Goal: Information Seeking & Learning: Learn about a topic

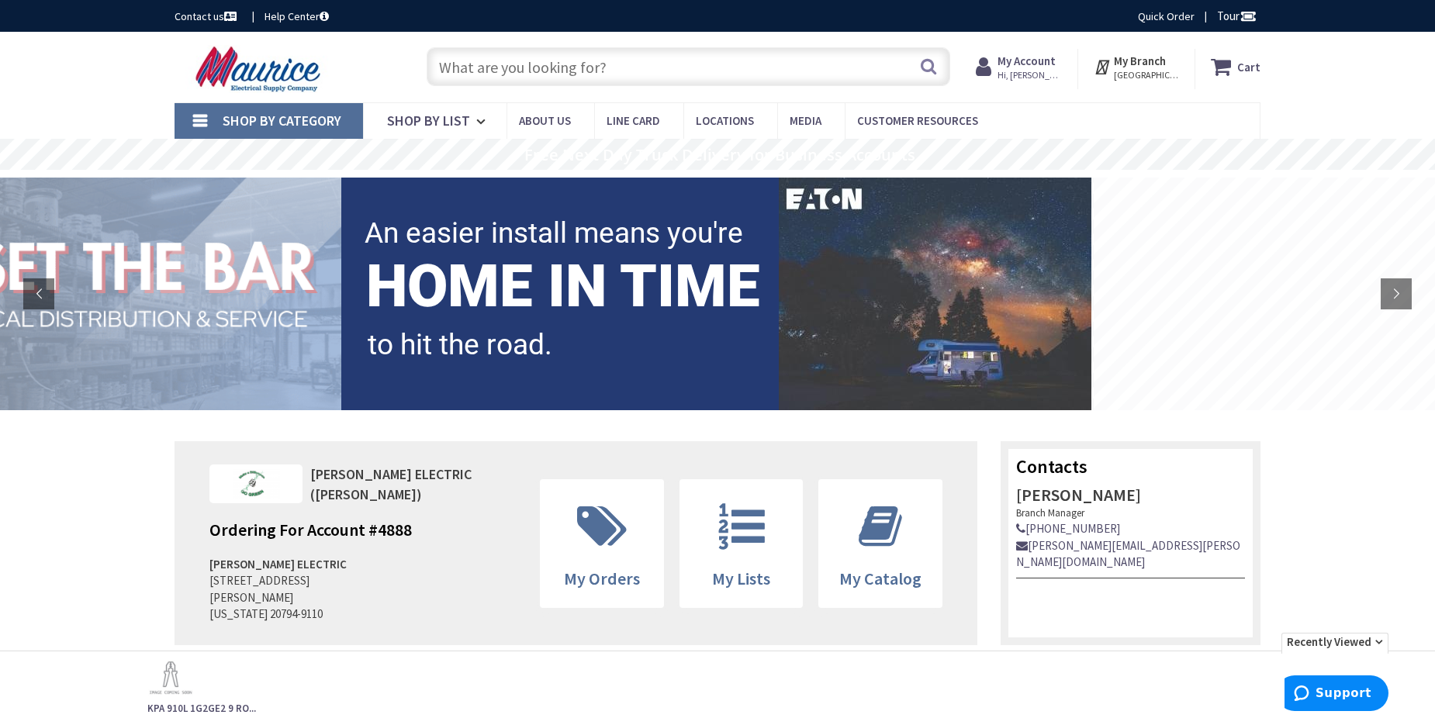
click at [717, 77] on input "text" at bounding box center [689, 66] width 524 height 39
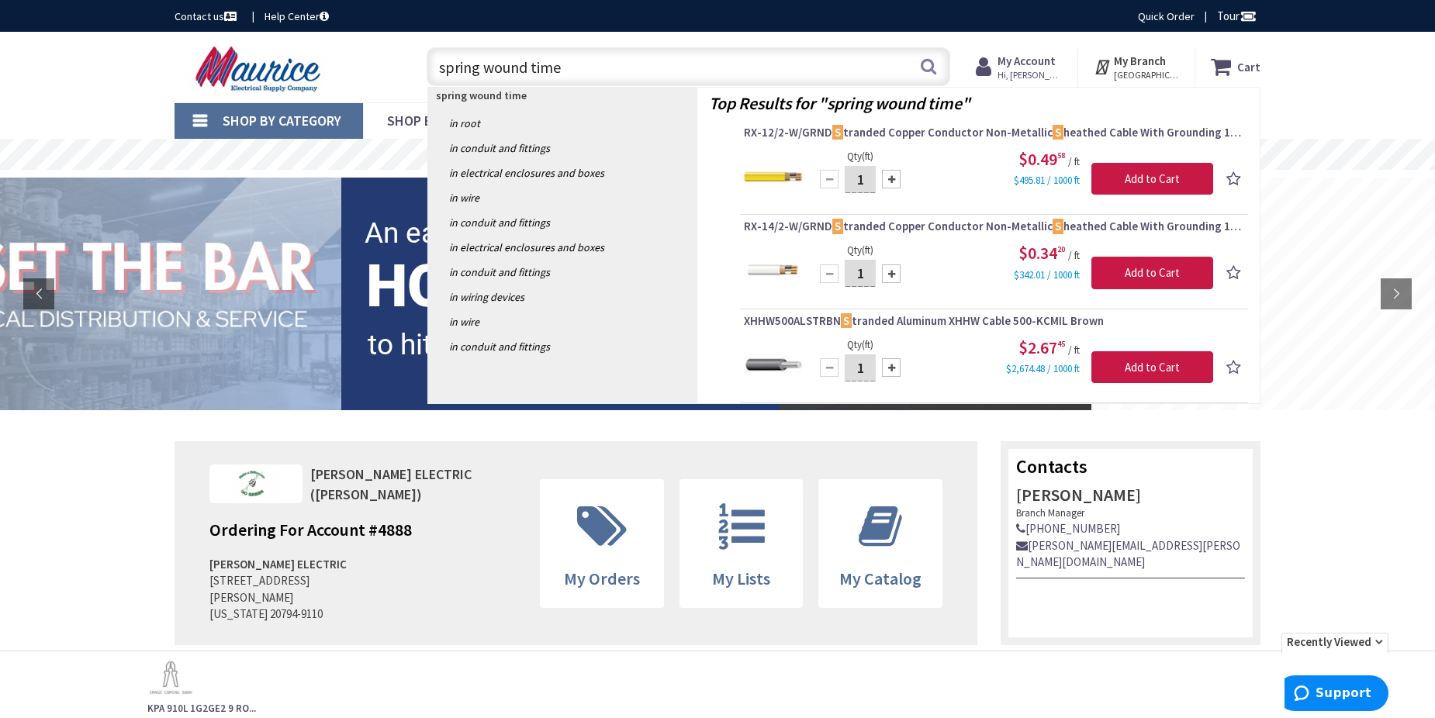
type input "spring wound timer"
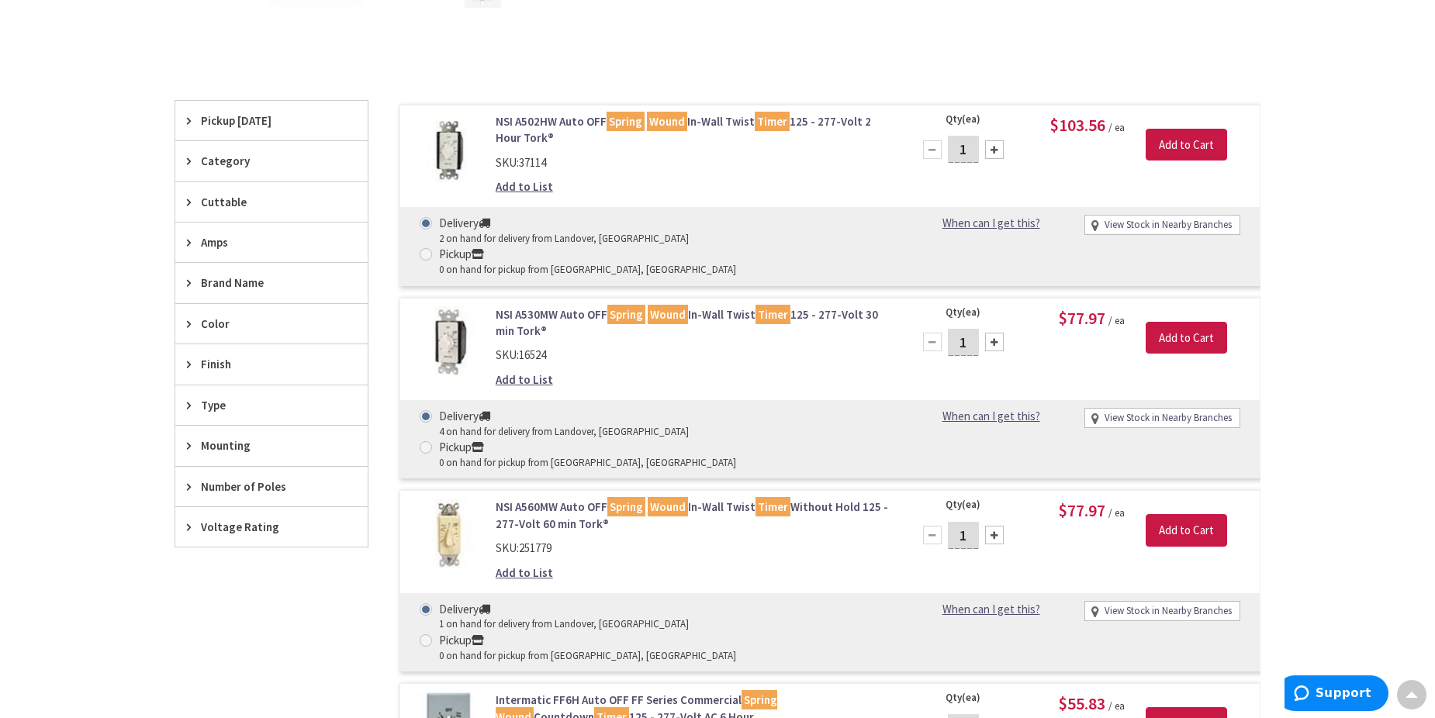
scroll to position [388, 0]
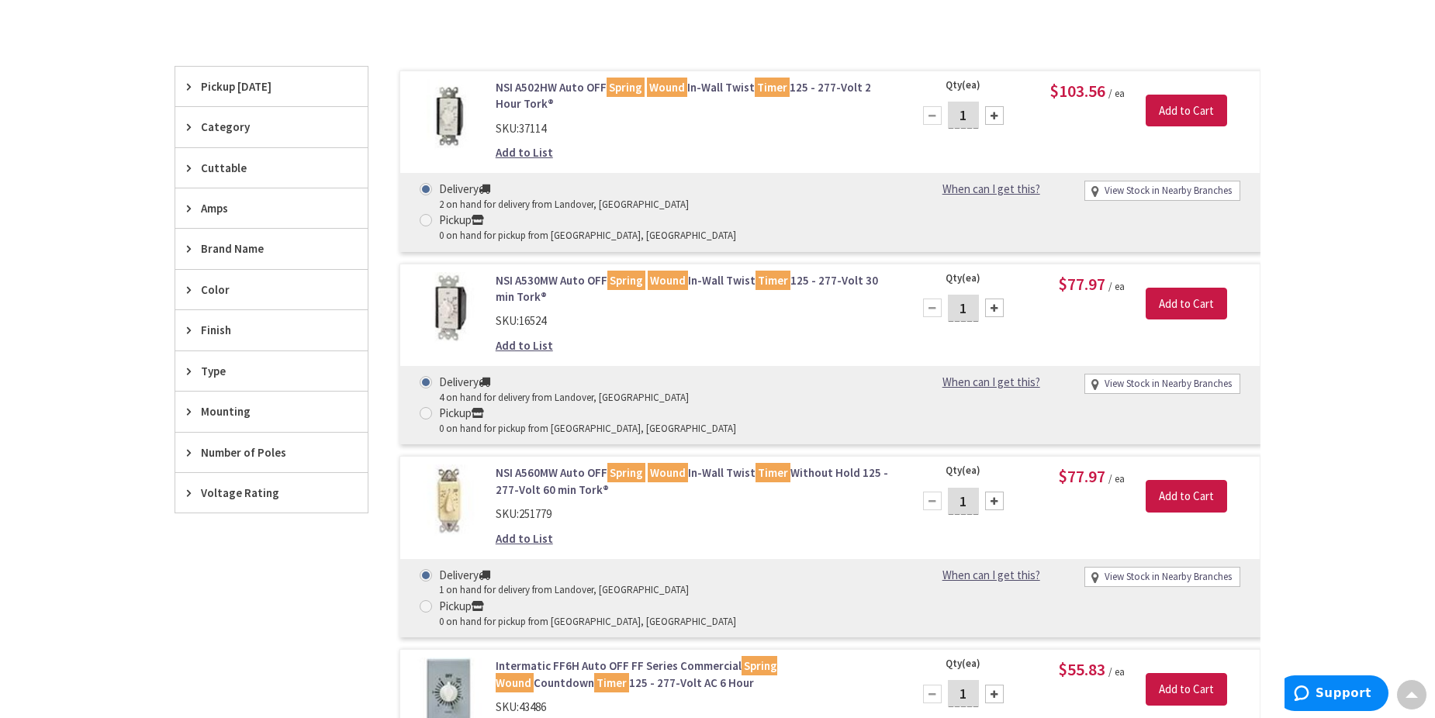
click at [543, 93] on link "NSI A502HW Auto OFF Spring Wound In-Wall Twist Timer 125 - 277-Volt 2 Hour Tork®" at bounding box center [693, 95] width 395 height 33
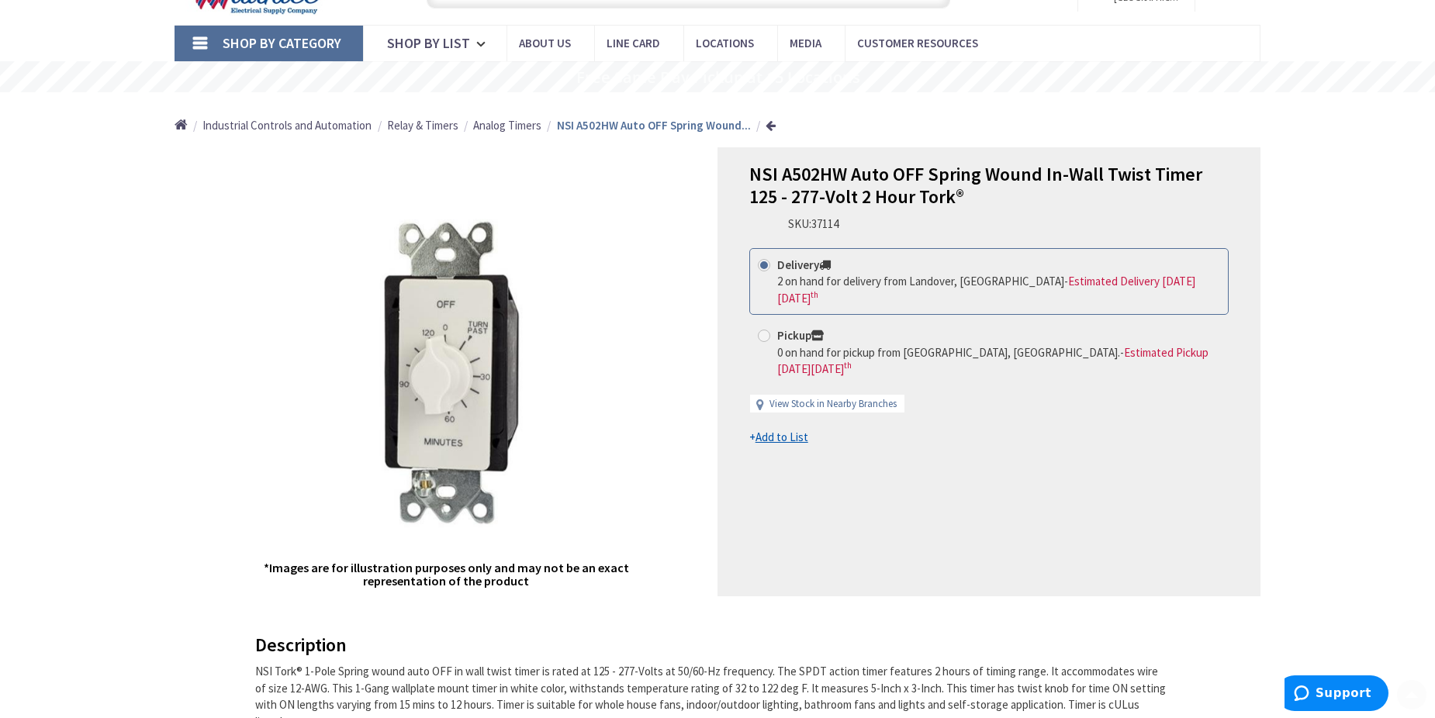
scroll to position [155, 0]
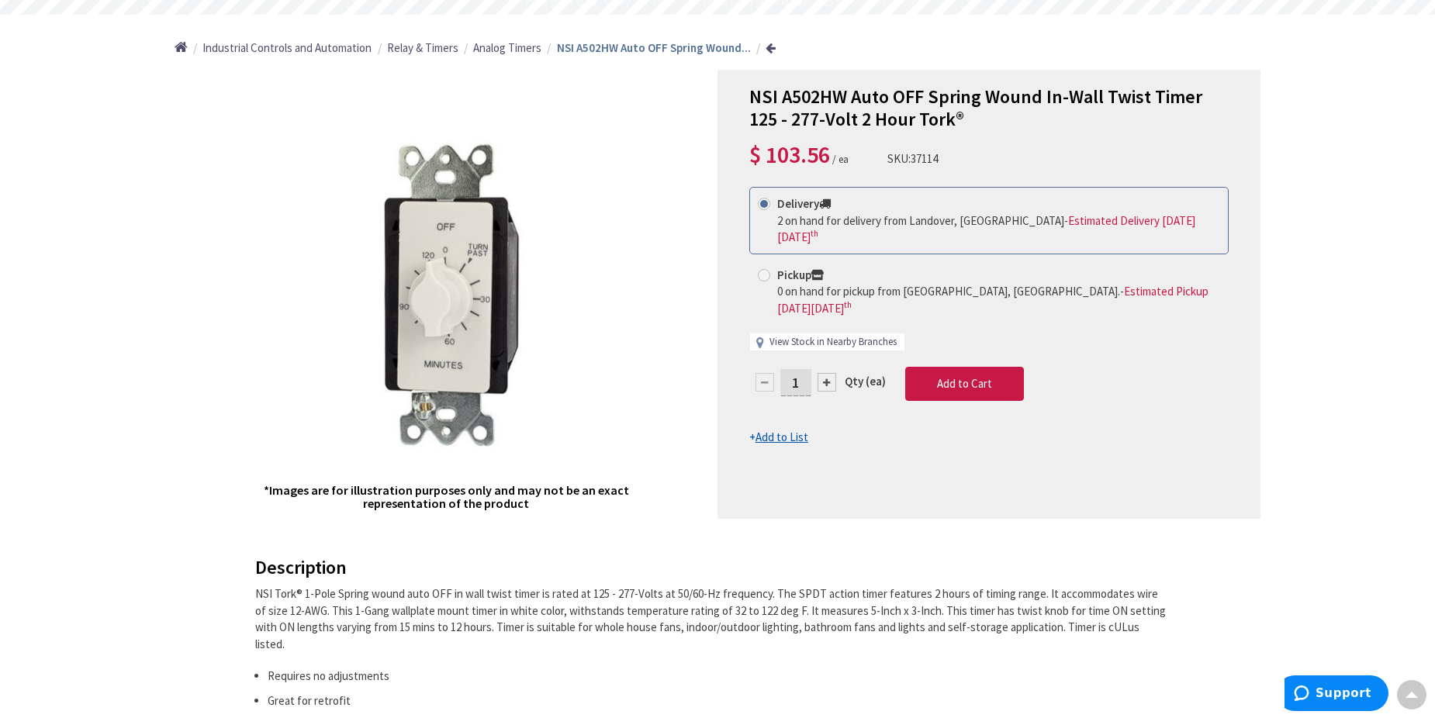
click at [833, 335] on link "View Stock in Nearby Branches" at bounding box center [833, 342] width 127 height 15
select select "data-availability"
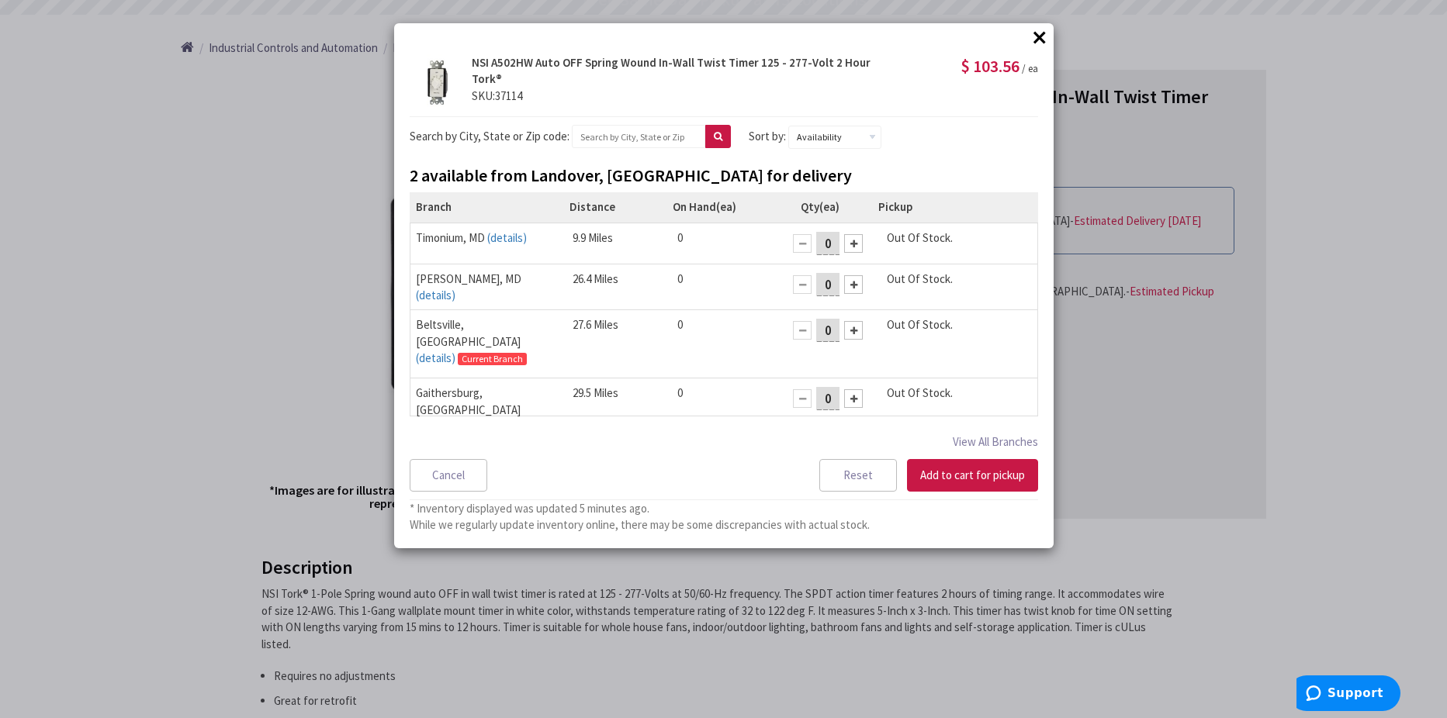
click at [210, 296] on div "× × NSI A502HW Auto OFF Spring Wound In-Wall Twist Timer 125 - 277-Volt 2 Hour …" at bounding box center [723, 359] width 1447 height 718
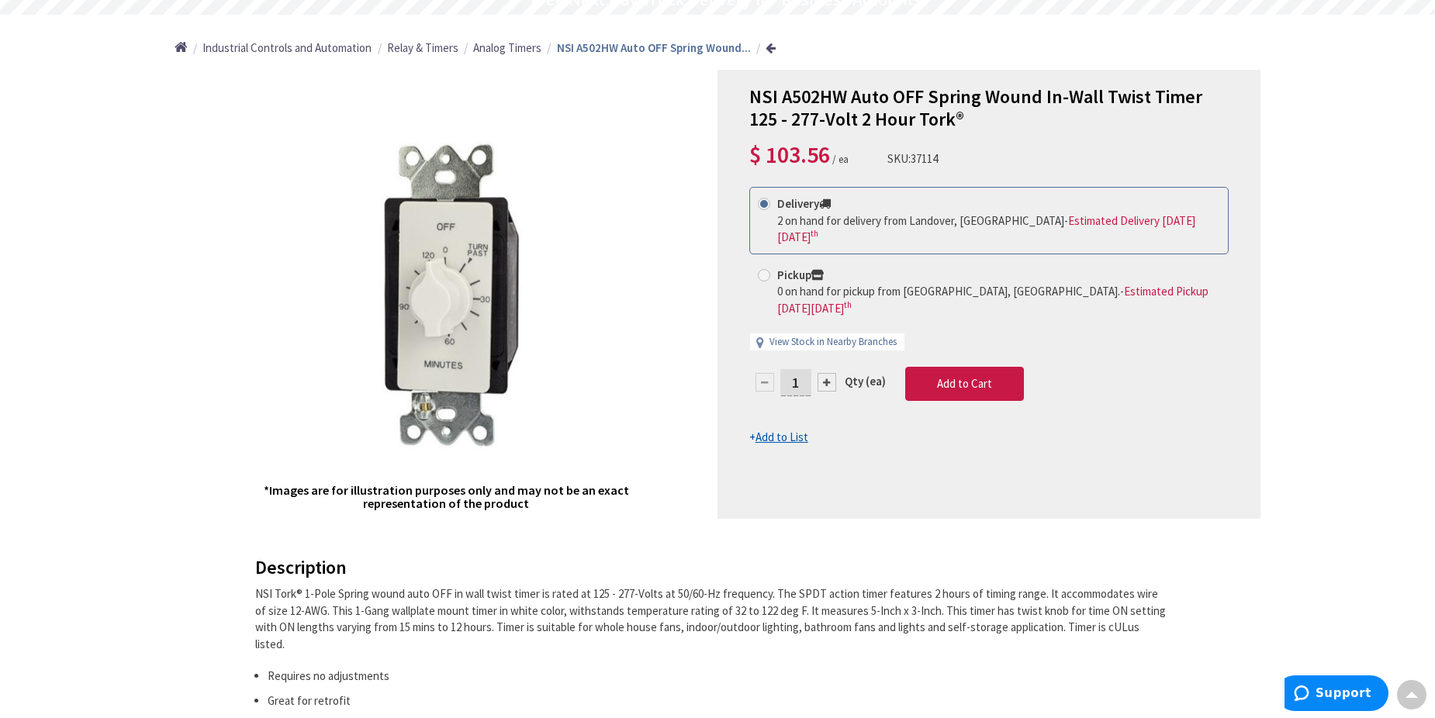
click at [513, 52] on span "Analog Timers" at bounding box center [507, 47] width 68 height 15
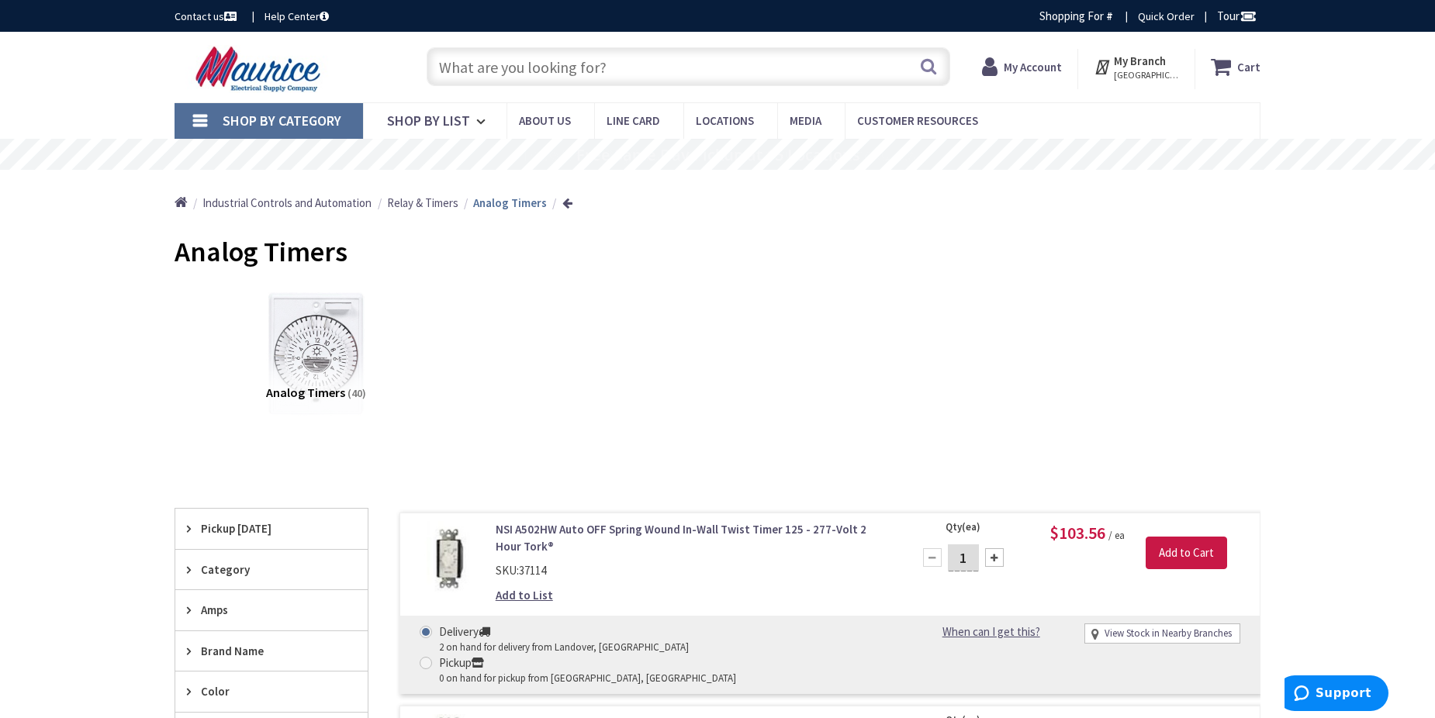
scroll to position [78, 0]
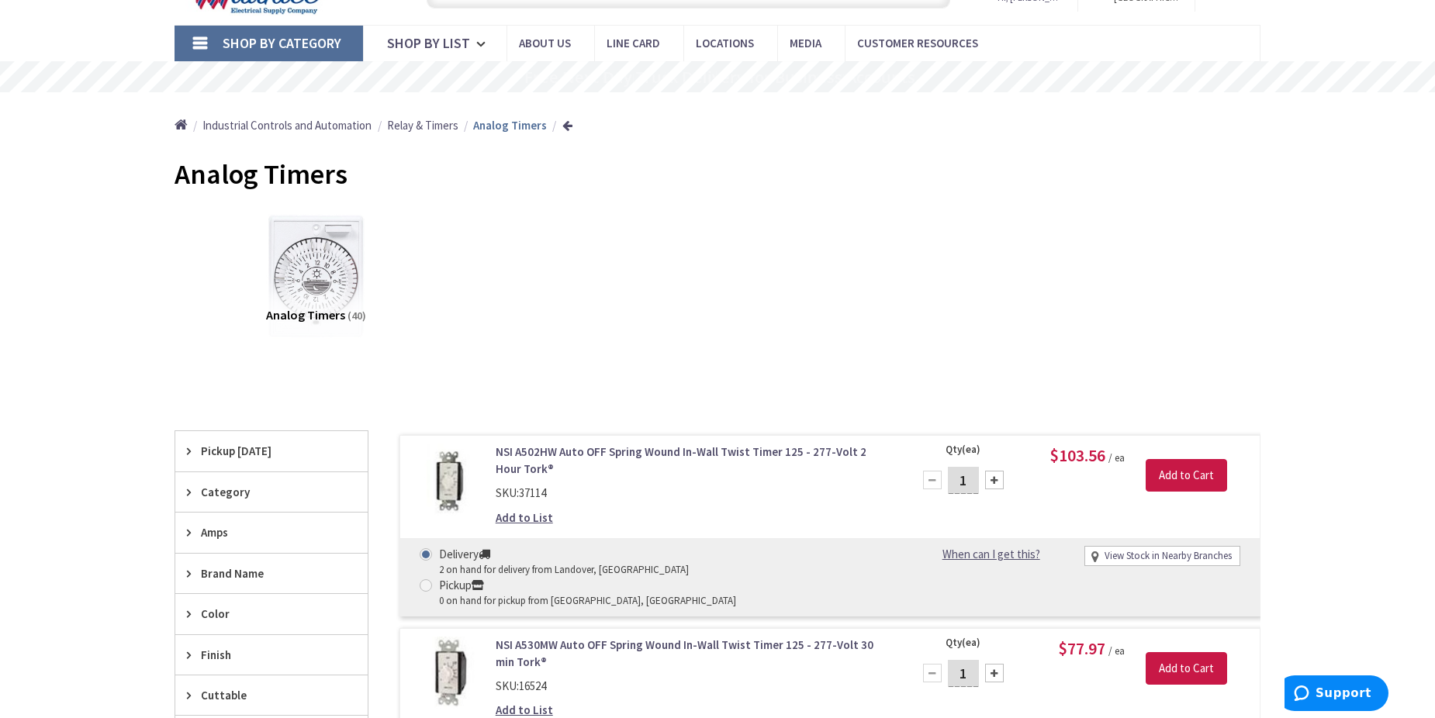
click at [1177, 550] on link "View Stock in Nearby Branches" at bounding box center [1168, 556] width 127 height 15
select select "data-availability"
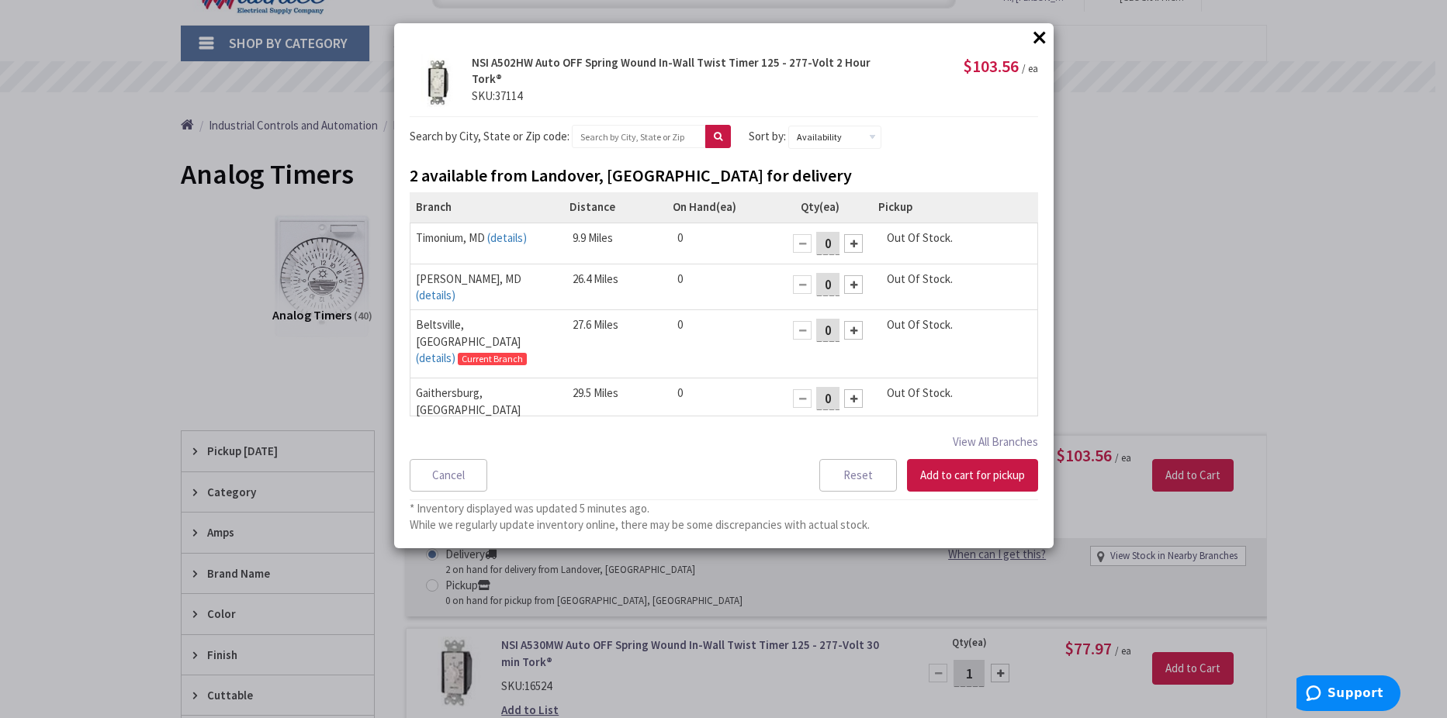
click at [1353, 255] on div "× × NSI A502HW Auto OFF Spring Wound In-Wall Twist Timer 125 - 277-Volt 2 Hour …" at bounding box center [723, 359] width 1447 height 718
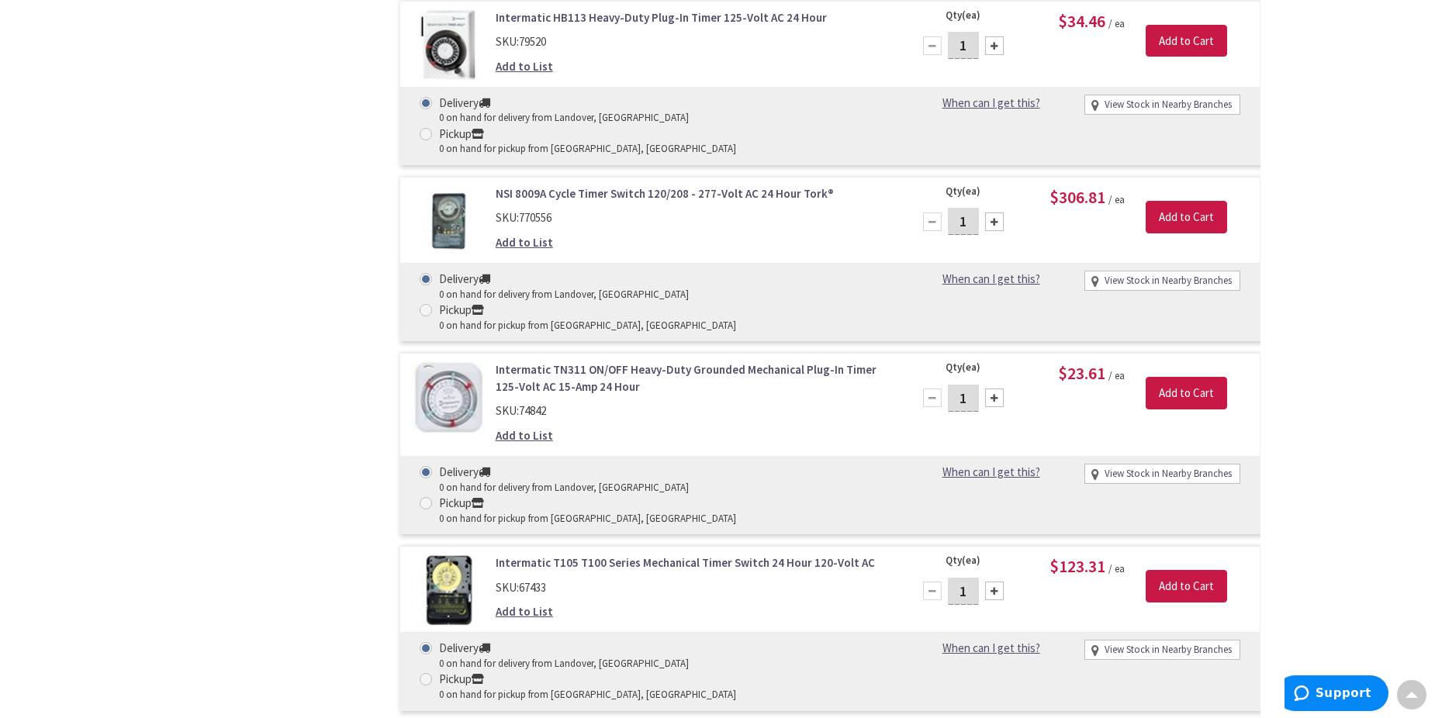
scroll to position [4732, 0]
